Goal: Information Seeking & Learning: Learn about a topic

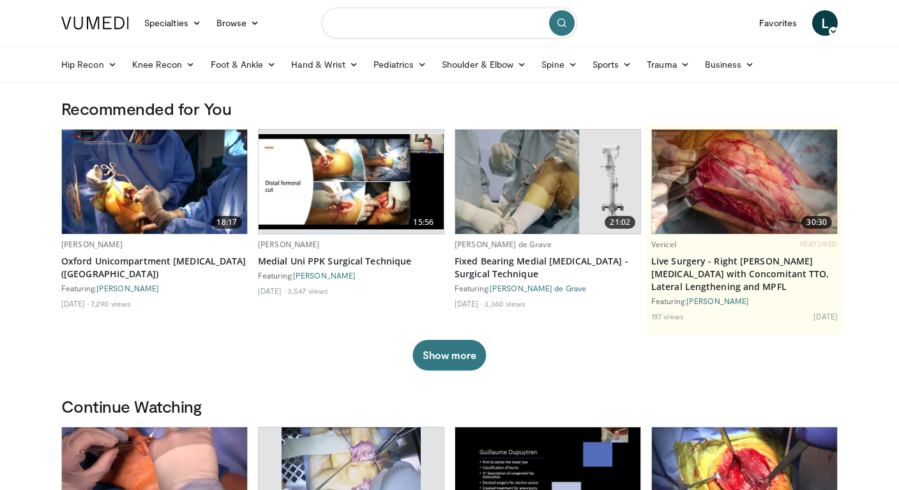
click at [387, 28] on input "Search topics, interventions" at bounding box center [449, 23] width 255 height 31
type input "**********"
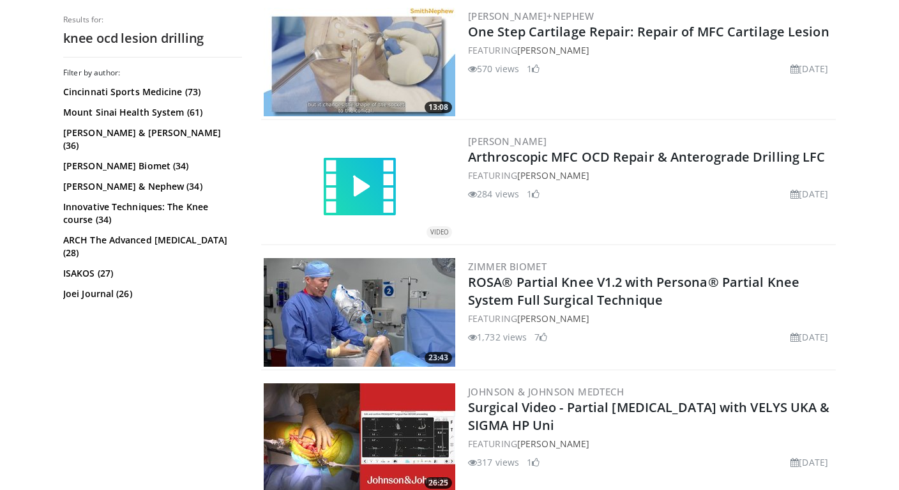
scroll to position [638, 0]
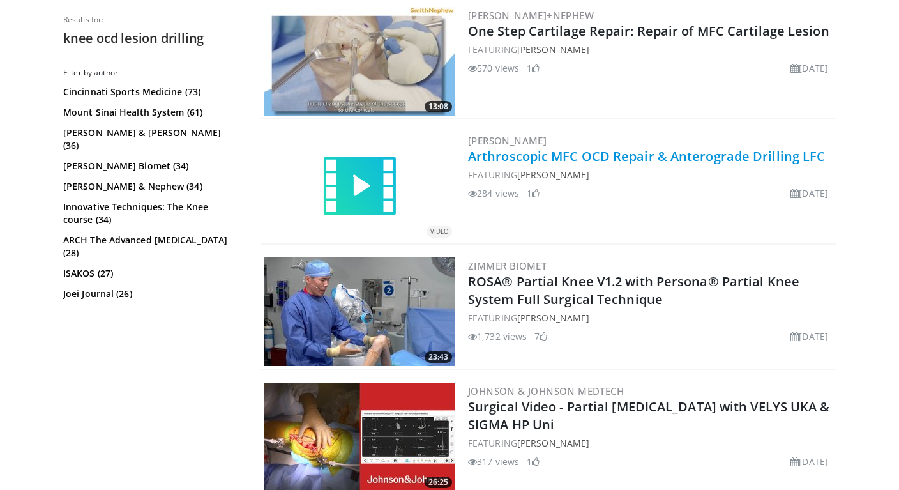
click at [528, 156] on link "Arthroscopic MFC OCD Repair & Anterograde Drilling LFC" at bounding box center [646, 155] width 357 height 17
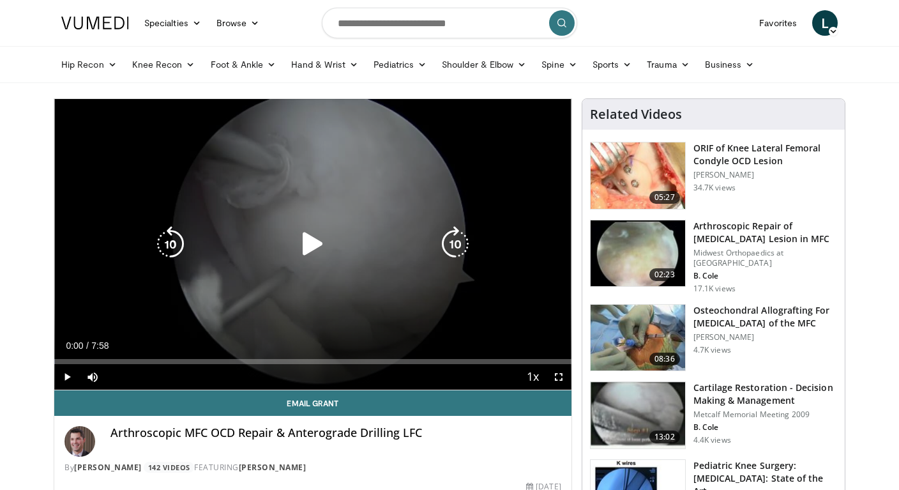
click at [314, 246] on icon "Video Player" at bounding box center [313, 244] width 36 height 36
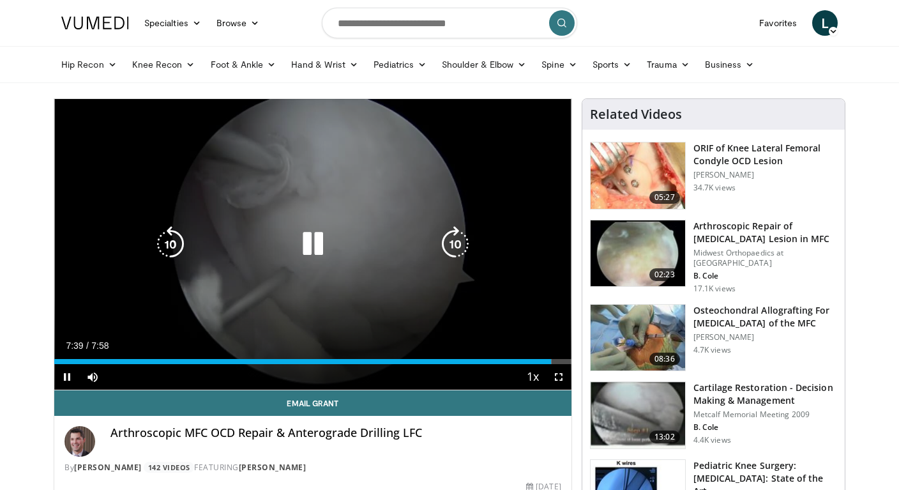
click at [308, 244] on icon "Video Player" at bounding box center [313, 244] width 36 height 36
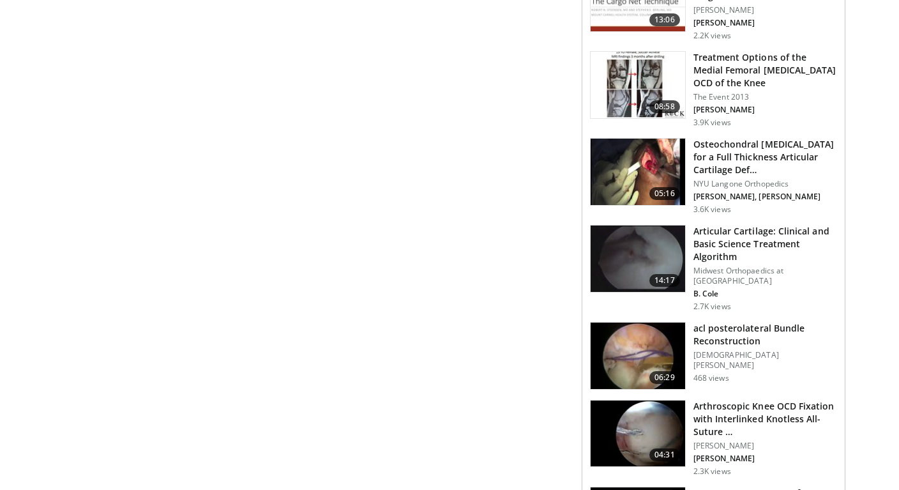
scroll to position [995, 0]
